Goal: Find specific page/section: Find specific page/section

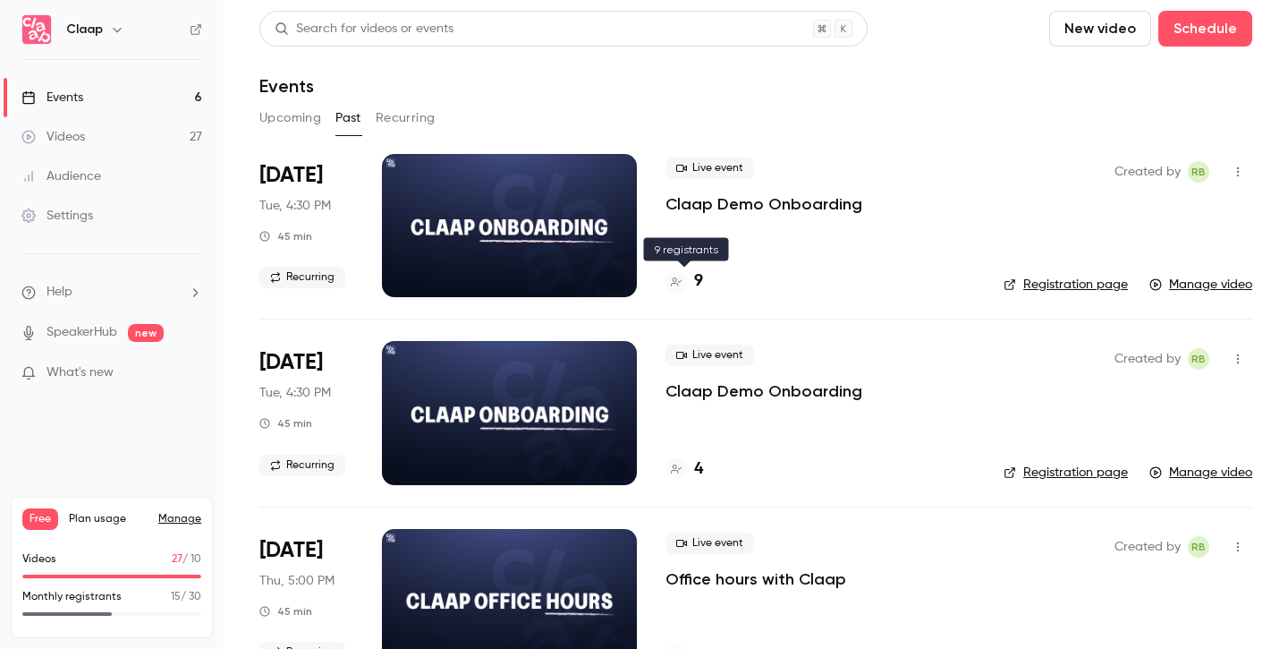
click at [699, 278] on h4 "9" at bounding box center [698, 281] width 9 height 24
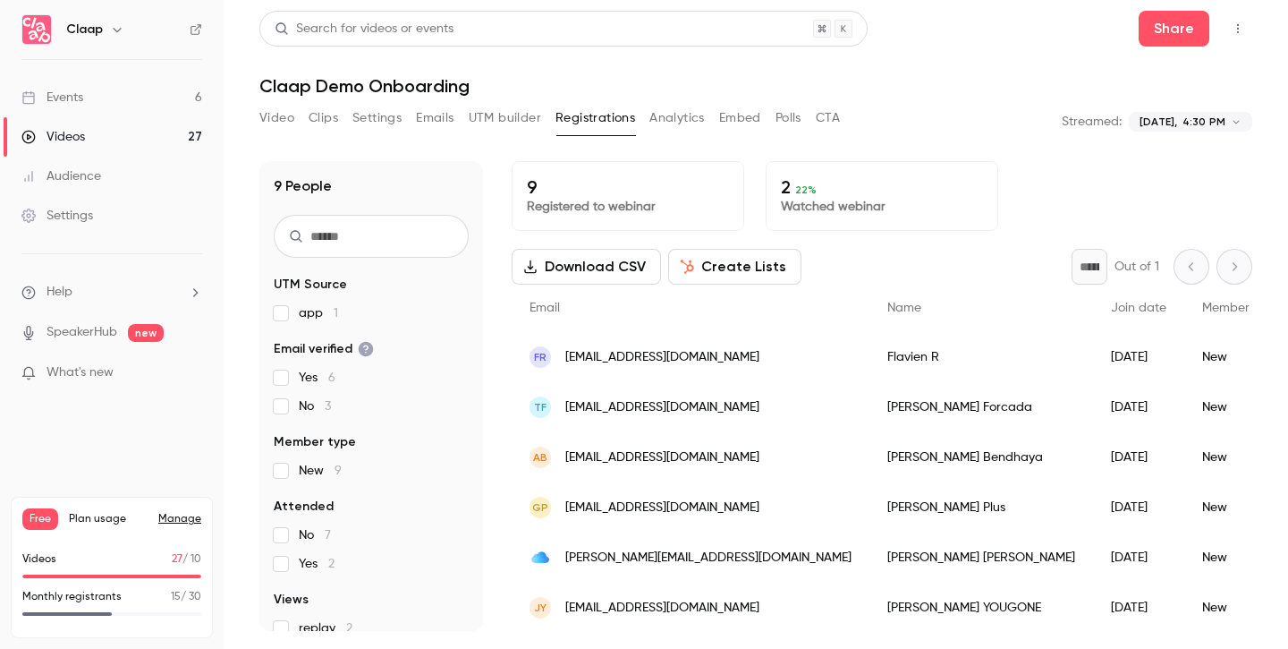
click at [586, 121] on button "Registrations" at bounding box center [596, 118] width 80 height 29
click at [276, 116] on button "Video" at bounding box center [276, 118] width 35 height 29
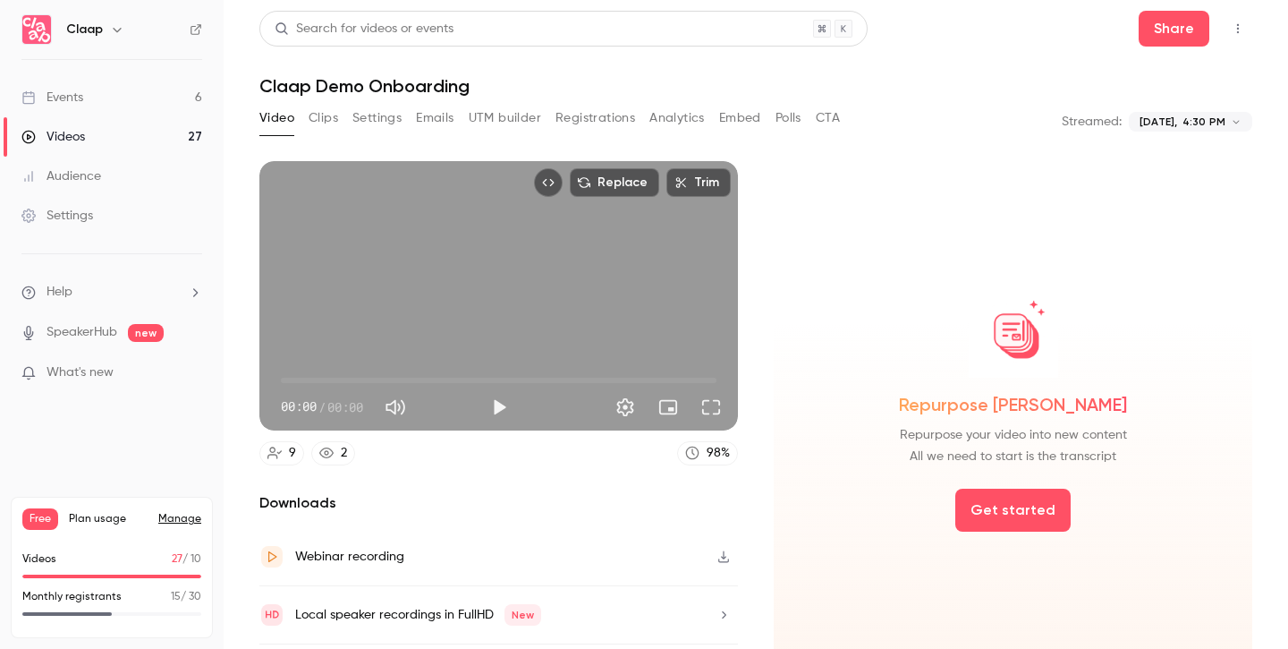
click at [137, 97] on link "Events 6" at bounding box center [112, 97] width 224 height 39
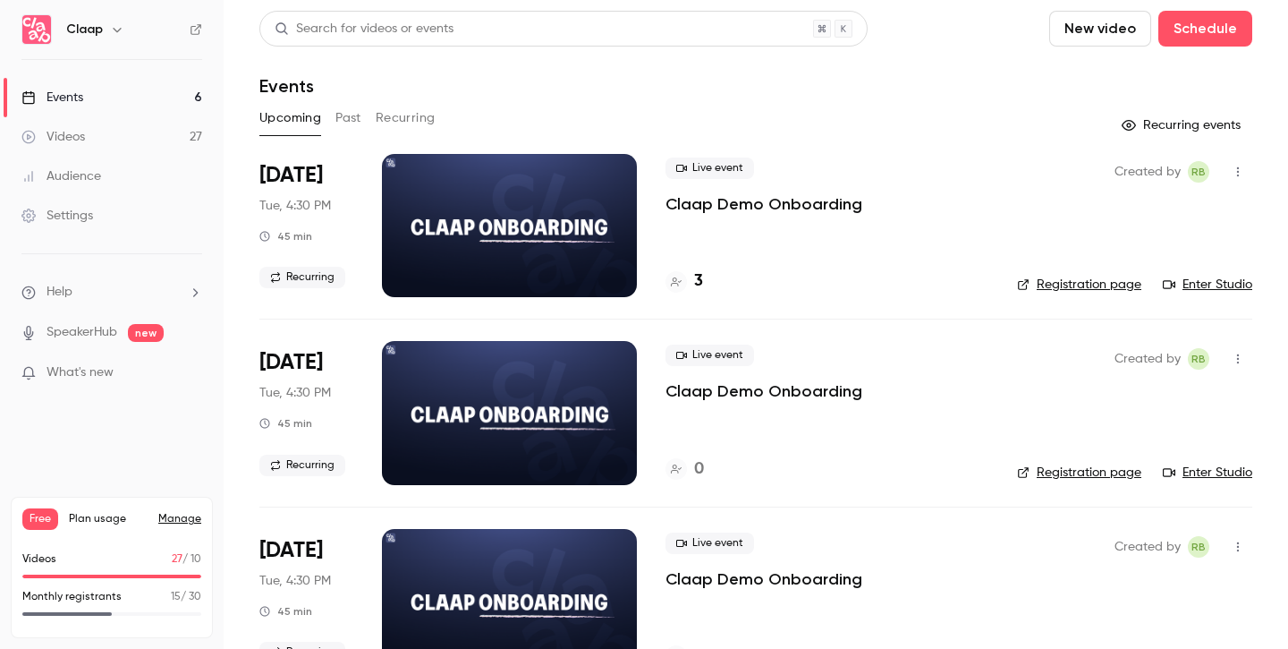
click at [700, 282] on h4 "3" at bounding box center [698, 281] width 9 height 24
